Goal: Information Seeking & Learning: Learn about a topic

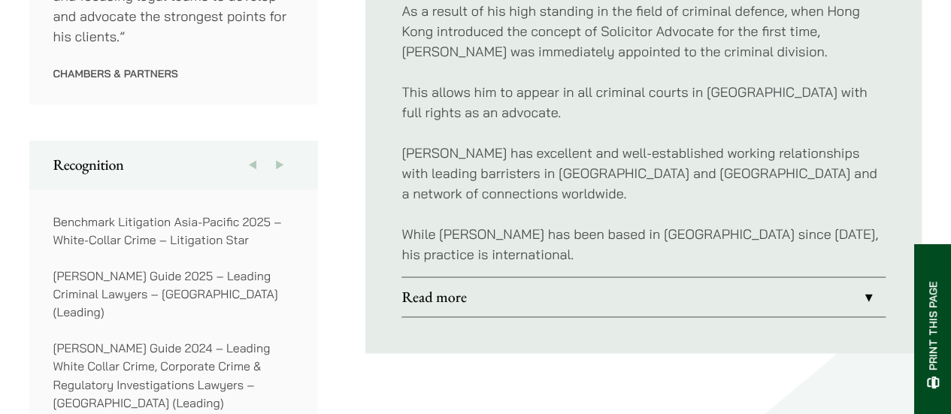
scroll to position [1051, 0]
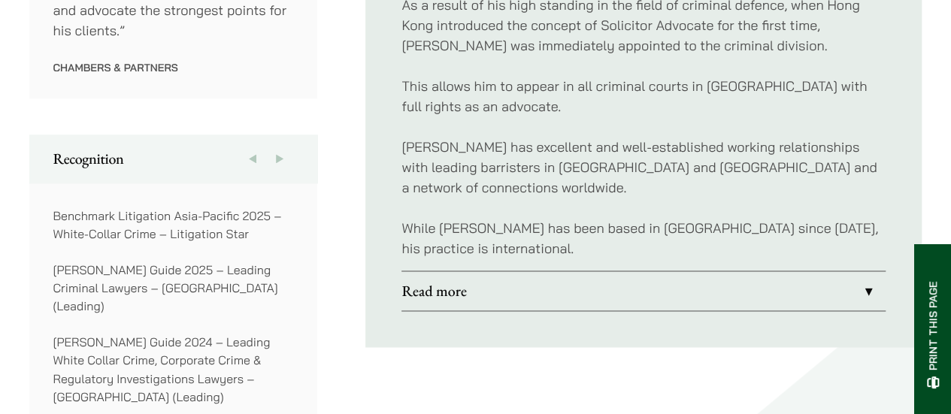
click at [431, 279] on link "Read more" at bounding box center [643, 290] width 484 height 39
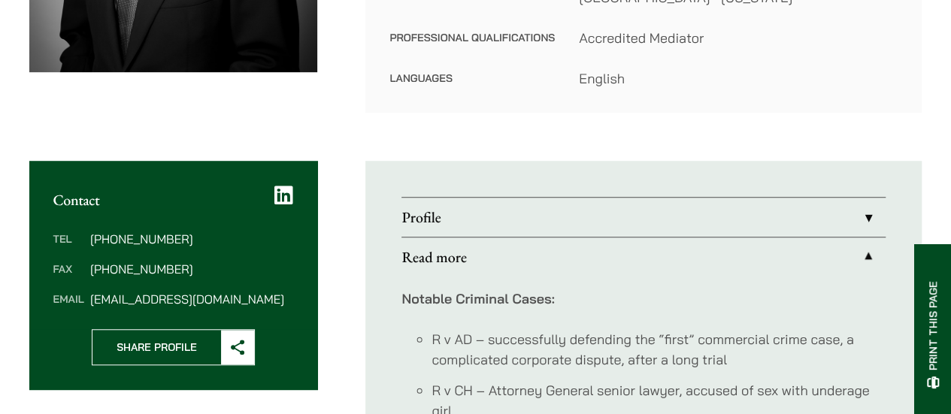
scroll to position [453, 0]
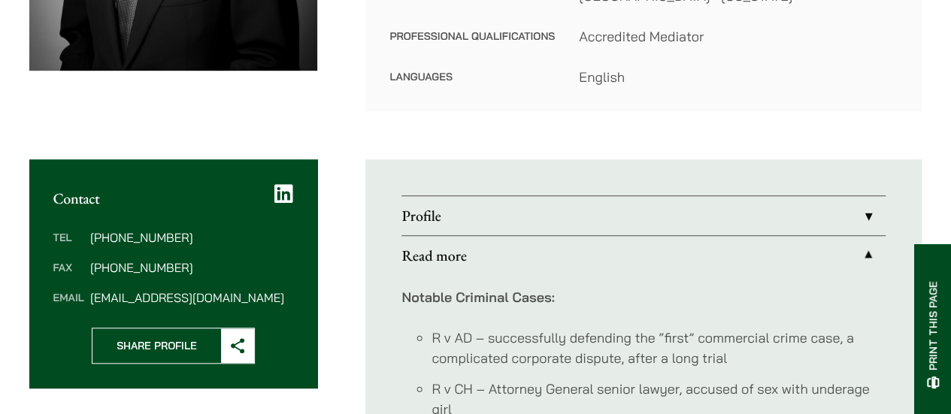
click at [446, 199] on link "Profile" at bounding box center [643, 215] width 484 height 39
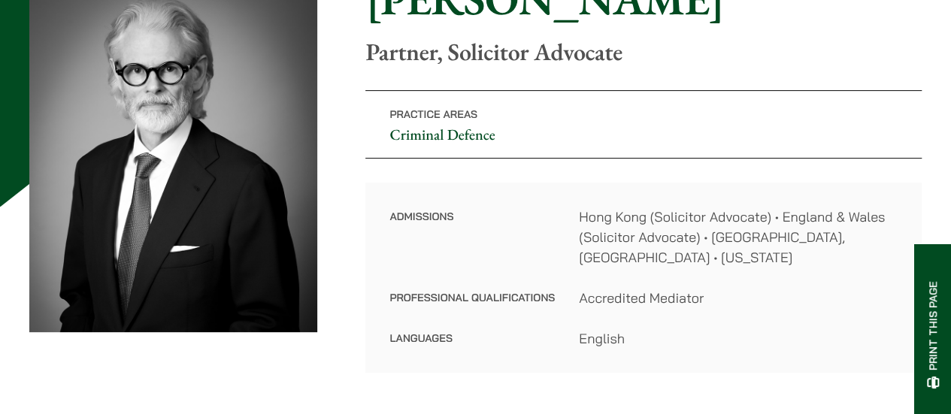
scroll to position [191, 0]
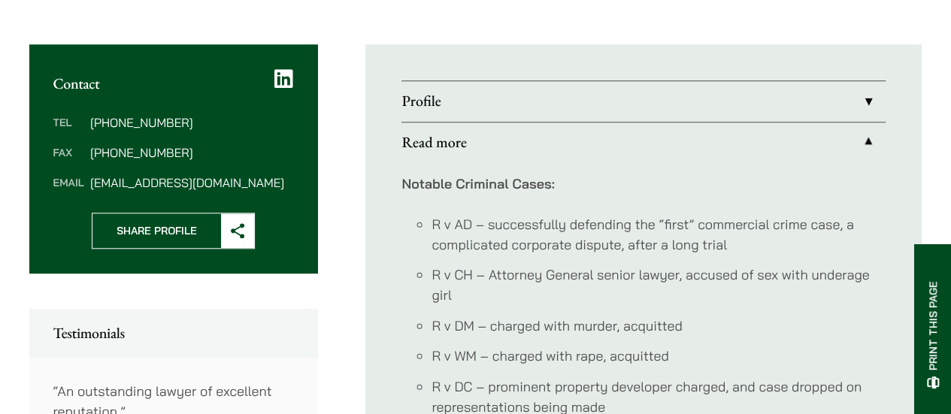
scroll to position [592, 0]
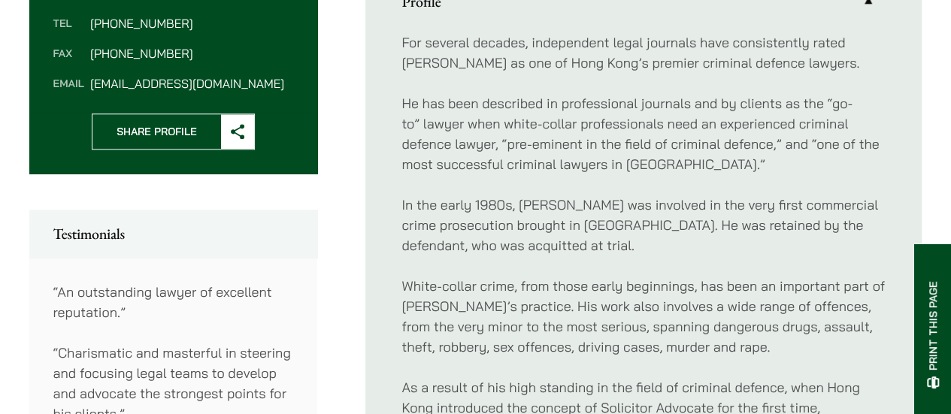
scroll to position [592, 0]
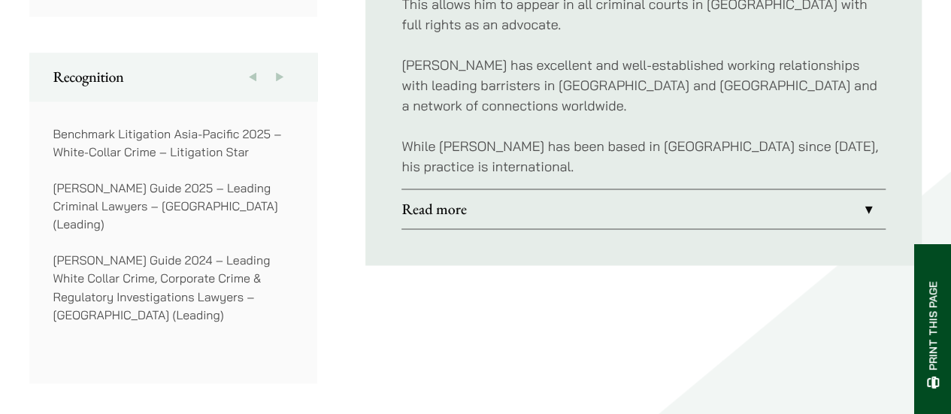
scroll to position [1133, 0]
click at [431, 189] on link "Read more" at bounding box center [643, 208] width 484 height 39
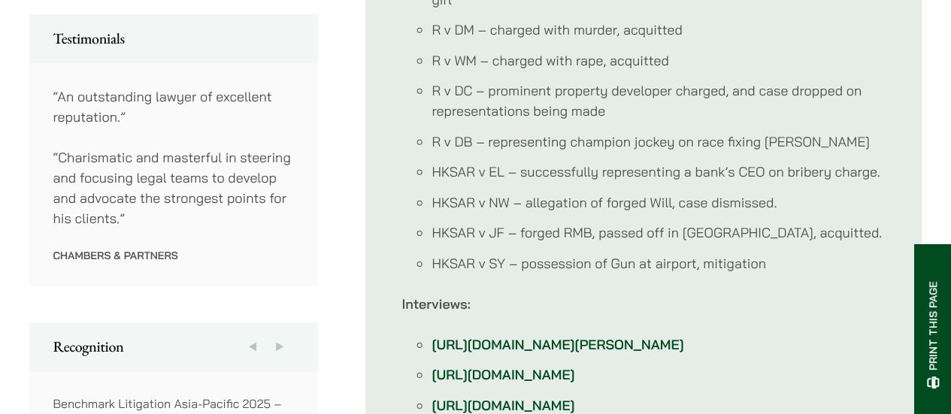
scroll to position [716, 0]
